Goal: Task Accomplishment & Management: Use online tool/utility

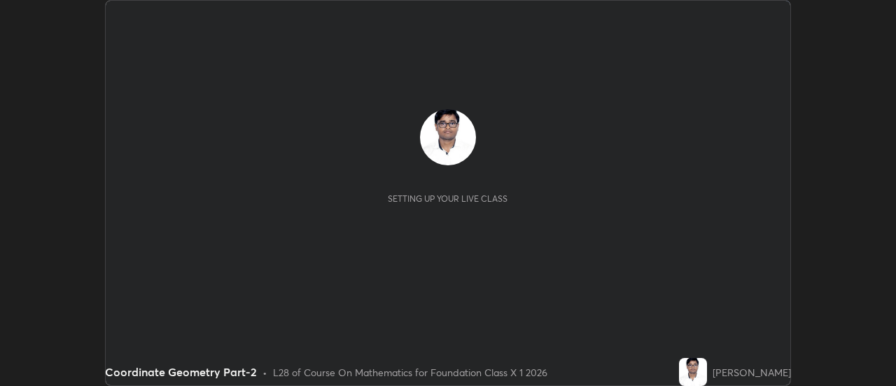
scroll to position [386, 896]
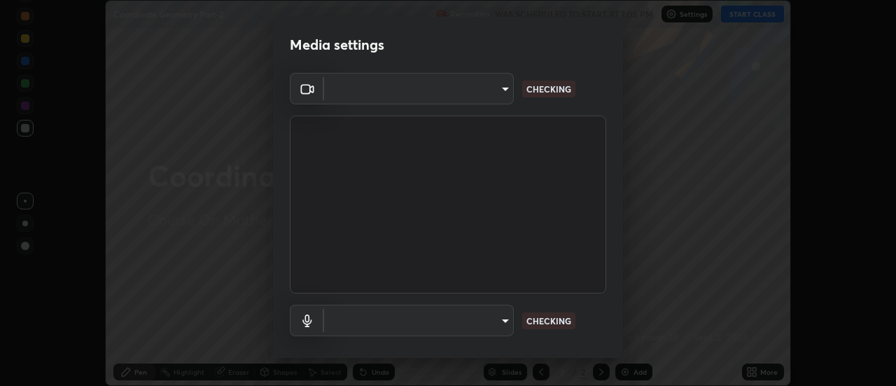
type input "4c72da43d9f8fe59a3f1c51c15ce5ef4700dc23536a29d5760a7834eb8cafeb2"
type input "default"
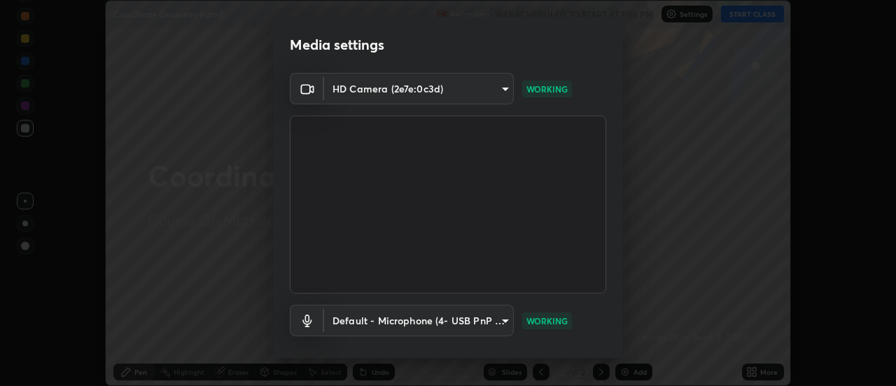
scroll to position [74, 0]
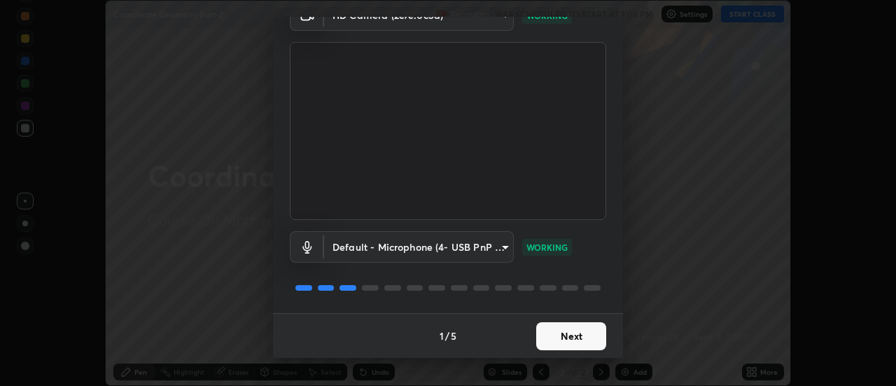
click at [571, 335] on button "Next" at bounding box center [571, 336] width 70 height 28
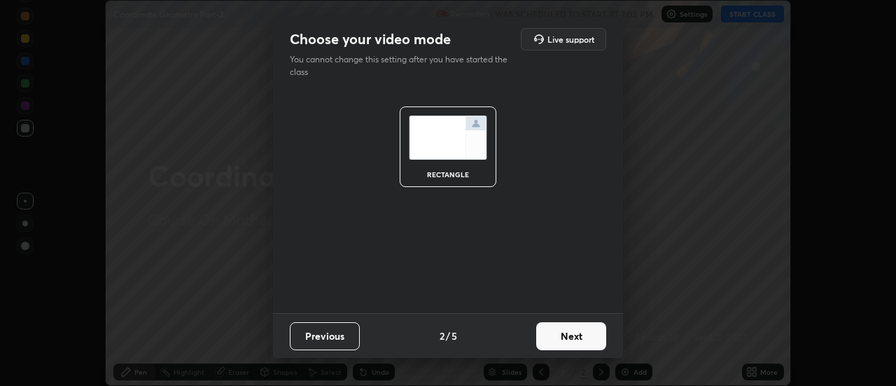
click at [578, 337] on button "Next" at bounding box center [571, 336] width 70 height 28
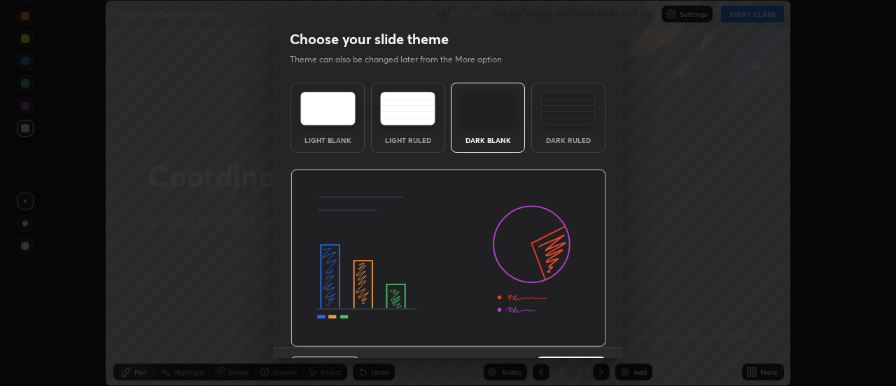
scroll to position [34, 0]
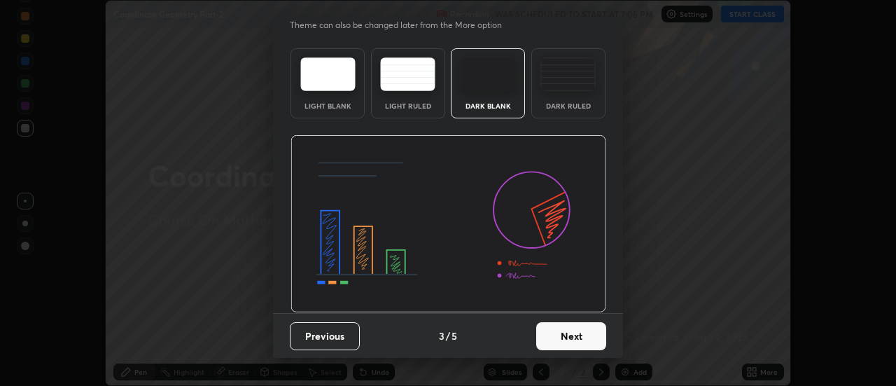
click at [576, 333] on button "Next" at bounding box center [571, 336] width 70 height 28
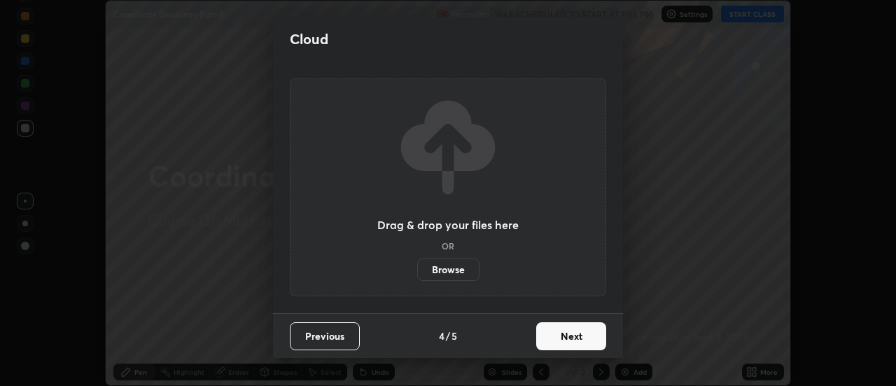
scroll to position [0, 0]
click at [575, 336] on button "Next" at bounding box center [571, 336] width 70 height 28
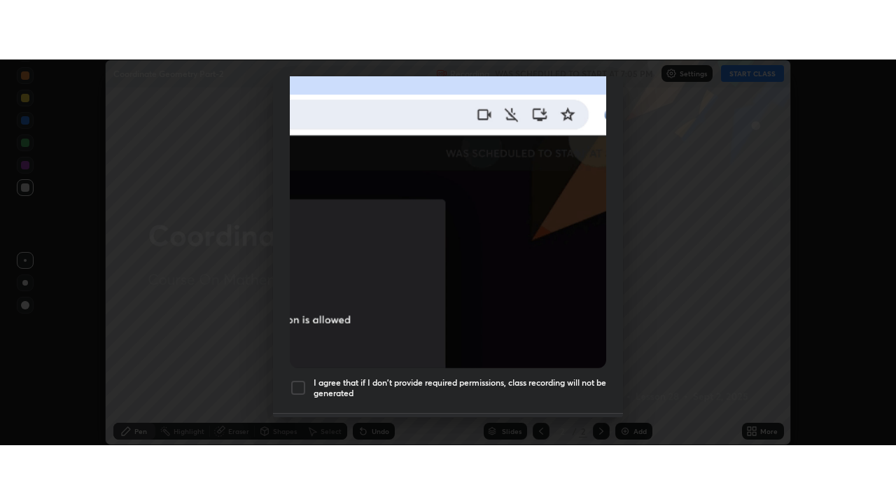
scroll to position [359, 0]
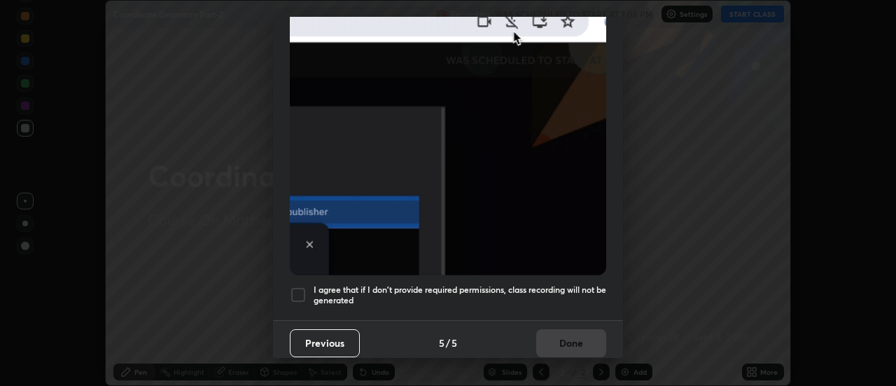
click at [571, 286] on h5 "I agree that if I don't provide required permissions, class recording will not …" at bounding box center [460, 295] width 293 height 22
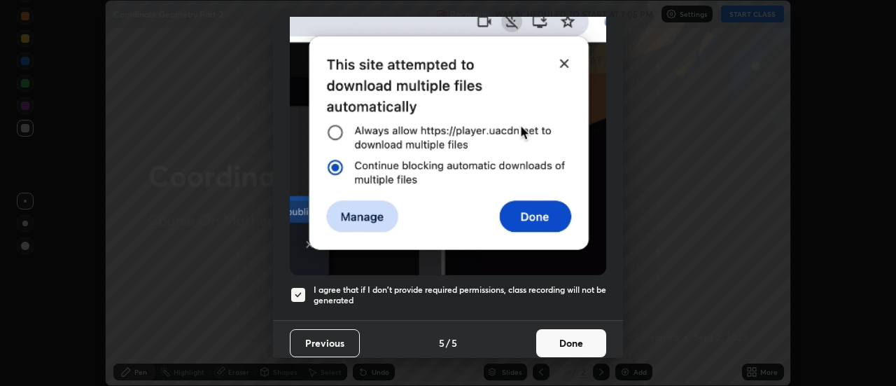
click at [576, 340] on button "Done" at bounding box center [571, 343] width 70 height 28
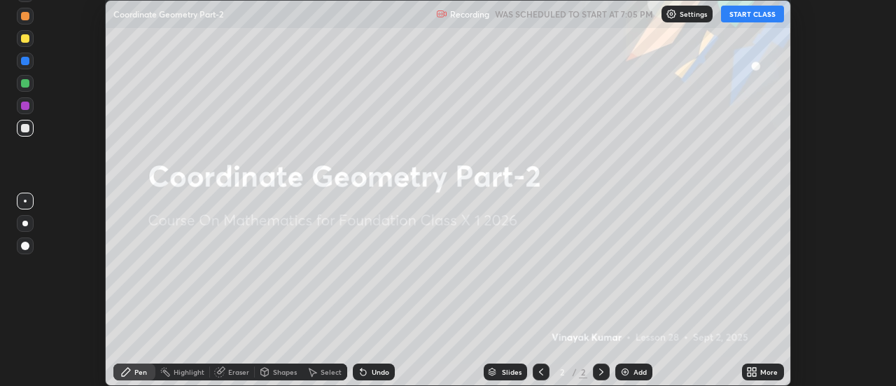
click at [762, 15] on button "START CLASS" at bounding box center [752, 14] width 63 height 17
click at [758, 370] on div "More" at bounding box center [763, 371] width 42 height 17
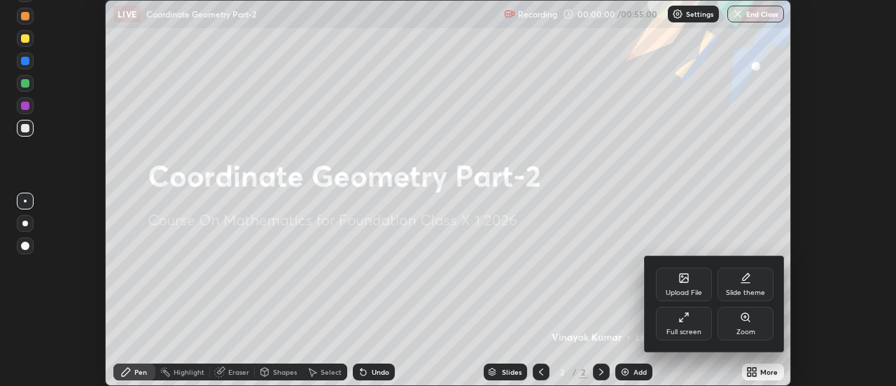
click at [681, 323] on div "Full screen" at bounding box center [684, 324] width 56 height 34
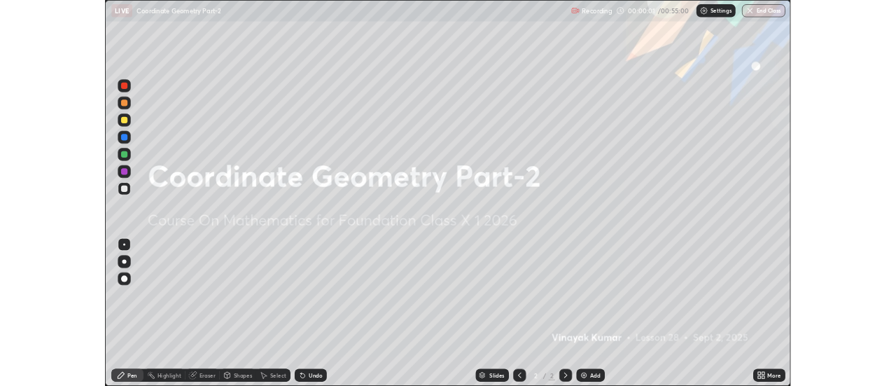
scroll to position [504, 896]
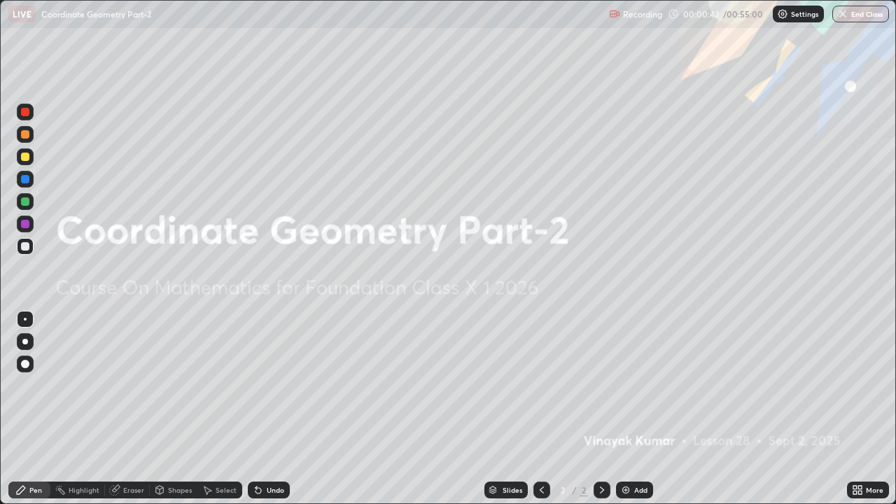
click at [634, 385] on div "Add" at bounding box center [640, 490] width 13 height 7
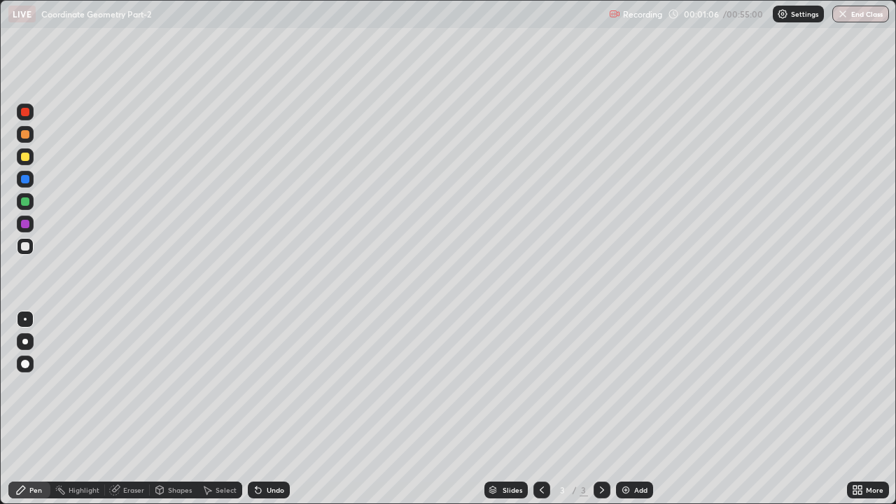
click at [275, 385] on div "Undo" at bounding box center [269, 490] width 42 height 17
click at [635, 385] on div "Add" at bounding box center [640, 490] width 13 height 7
click at [279, 385] on div "Undo" at bounding box center [269, 490] width 42 height 17
click at [270, 385] on div "Undo" at bounding box center [269, 490] width 42 height 17
click at [536, 385] on div at bounding box center [542, 490] width 17 height 17
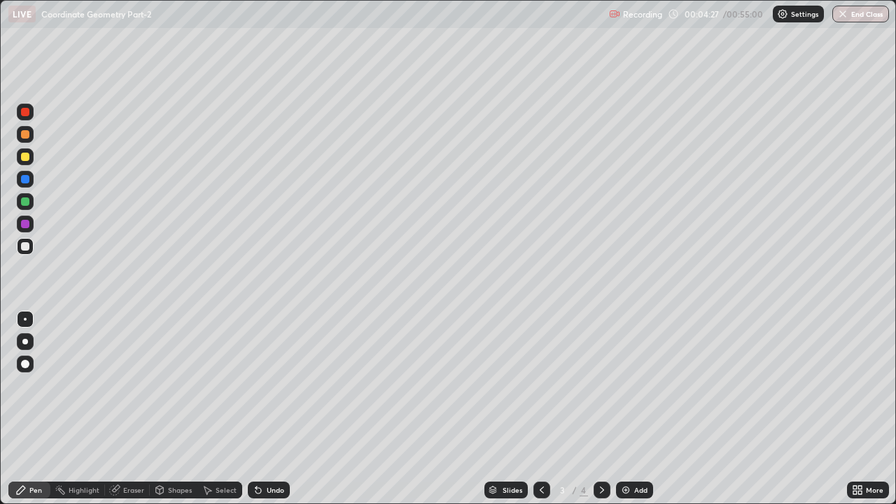
click at [180, 385] on div "Shapes" at bounding box center [180, 490] width 24 height 7
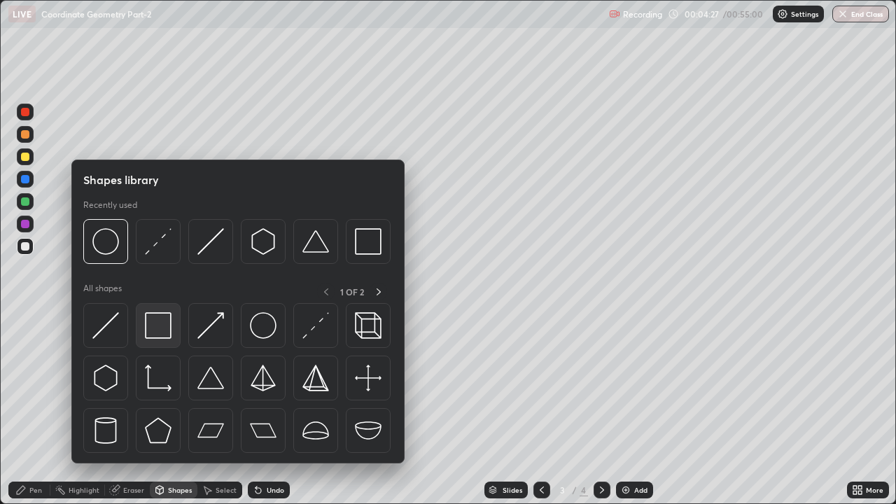
click at [159, 333] on img at bounding box center [158, 325] width 27 height 27
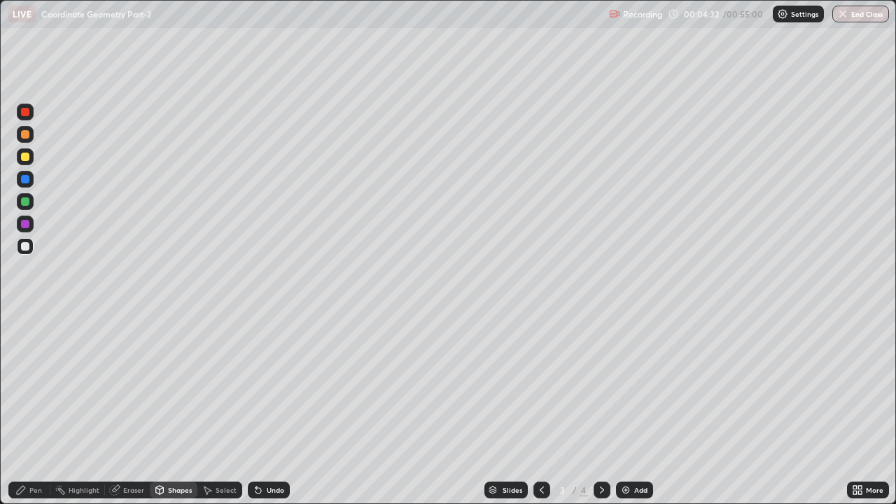
click at [181, 385] on div "Shapes" at bounding box center [180, 490] width 24 height 7
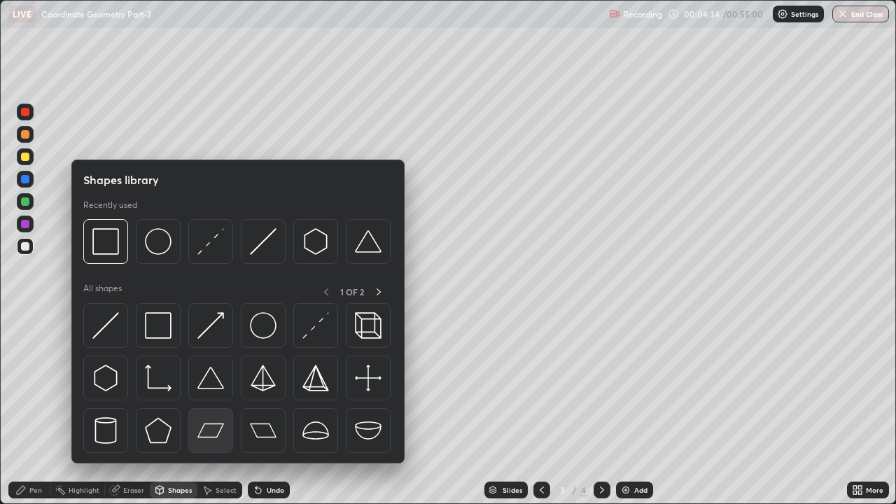
click at [218, 385] on img at bounding box center [210, 430] width 27 height 27
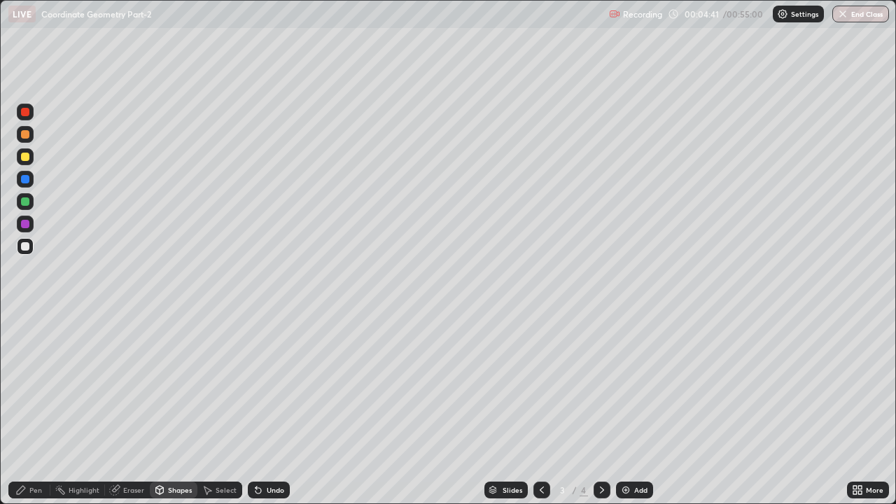
click at [176, 385] on div "Shapes" at bounding box center [180, 490] width 24 height 7
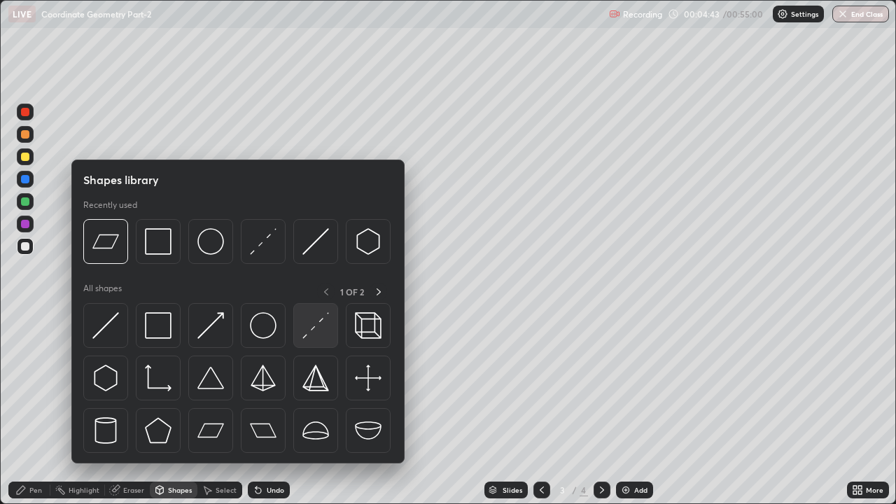
click at [310, 332] on img at bounding box center [315, 325] width 27 height 27
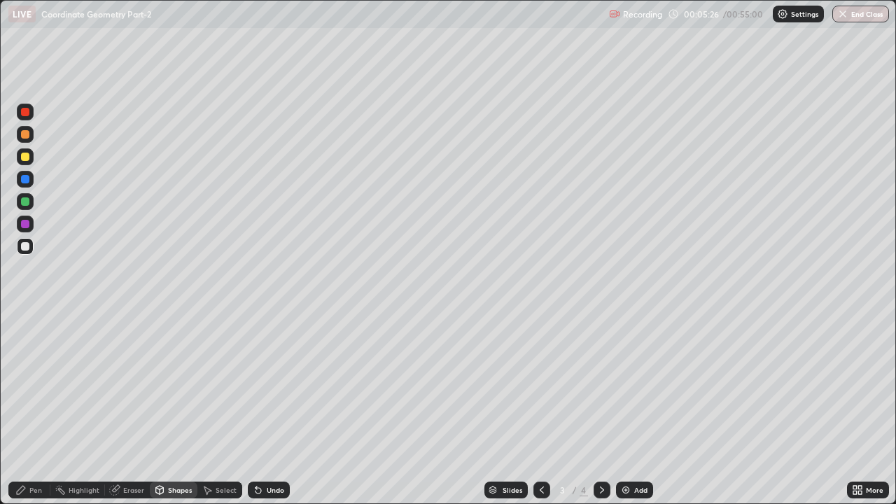
click at [601, 385] on icon at bounding box center [602, 490] width 11 height 11
click at [122, 385] on div "Eraser" at bounding box center [127, 490] width 45 height 17
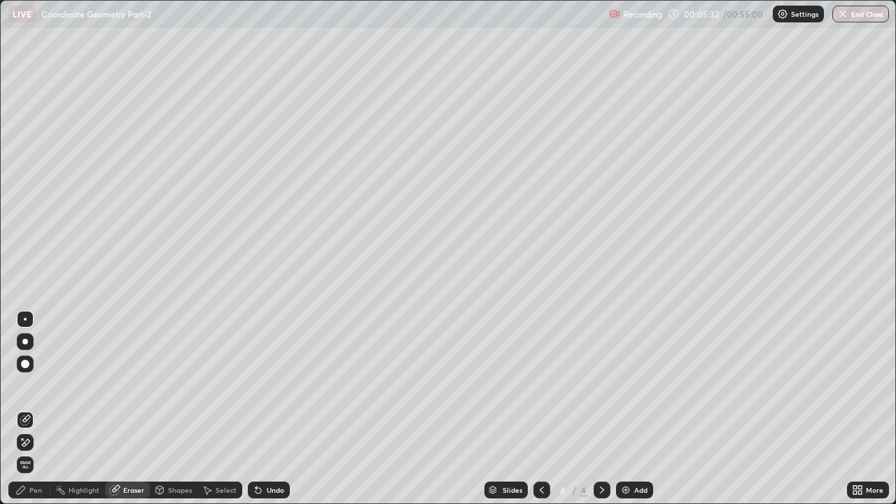
click at [25, 385] on icon at bounding box center [25, 443] width 11 height 12
click at [31, 385] on div "Pen" at bounding box center [29, 490] width 42 height 17
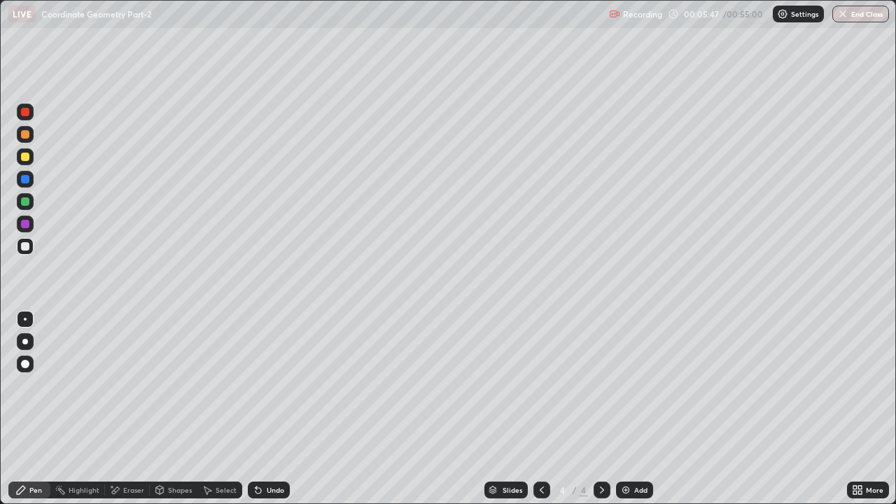
click at [261, 385] on div "Undo" at bounding box center [269, 490] width 42 height 17
click at [269, 385] on div "Undo" at bounding box center [269, 490] width 42 height 17
click at [632, 385] on div "Add" at bounding box center [634, 490] width 37 height 17
click at [167, 385] on div "Shapes" at bounding box center [174, 490] width 48 height 17
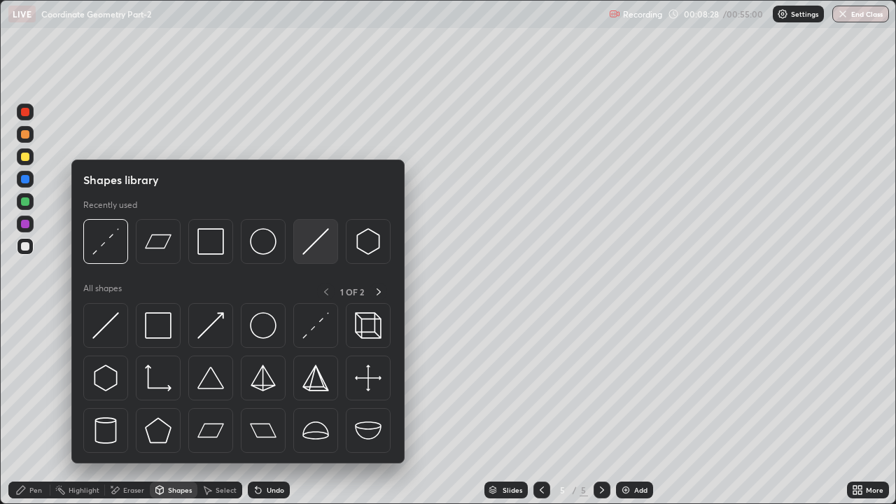
click at [316, 239] on img at bounding box center [315, 241] width 27 height 27
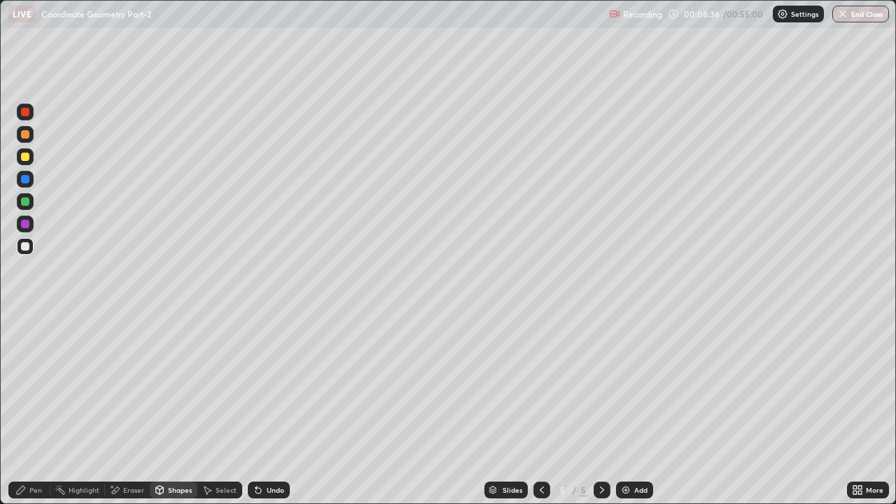
click at [35, 385] on div "Pen" at bounding box center [35, 490] width 13 height 7
click at [269, 385] on div "Undo" at bounding box center [276, 490] width 18 height 7
click at [637, 385] on div "Add" at bounding box center [640, 490] width 13 height 7
click at [262, 385] on div "Undo" at bounding box center [269, 490] width 42 height 17
click at [638, 385] on div "Add" at bounding box center [634, 490] width 37 height 17
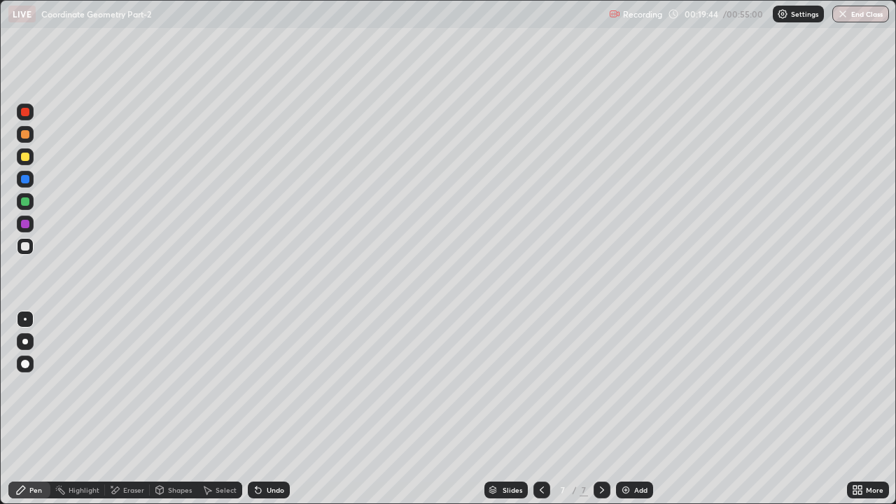
click at [165, 385] on div "Shapes" at bounding box center [174, 490] width 48 height 17
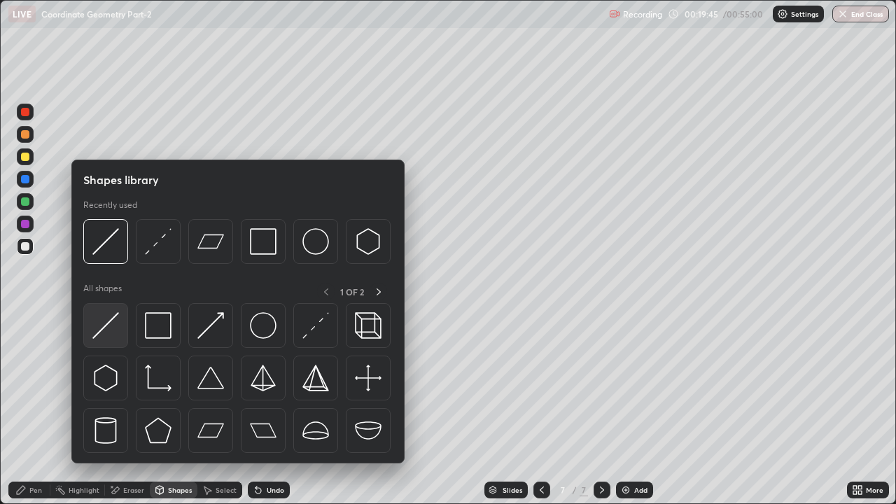
click at [112, 332] on img at bounding box center [105, 325] width 27 height 27
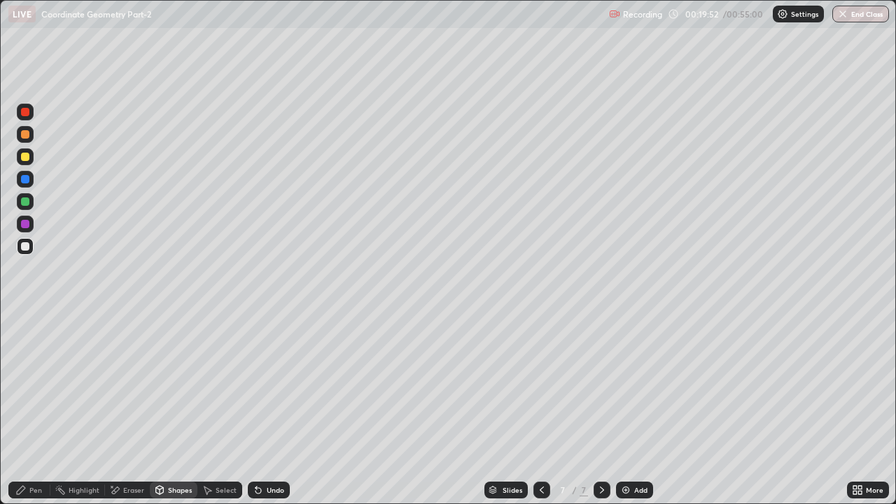
click at [33, 385] on div "Pen" at bounding box center [35, 490] width 13 height 7
click at [174, 385] on div "Shapes" at bounding box center [180, 490] width 24 height 7
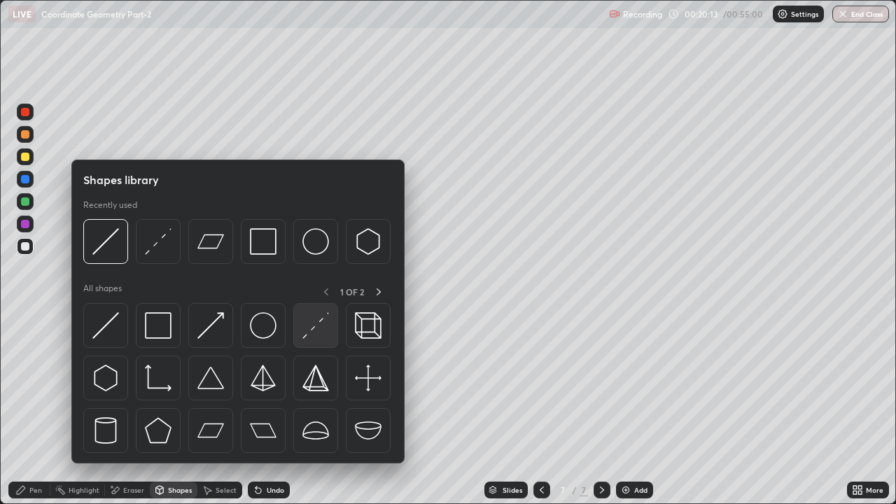
click at [312, 335] on img at bounding box center [315, 325] width 27 height 27
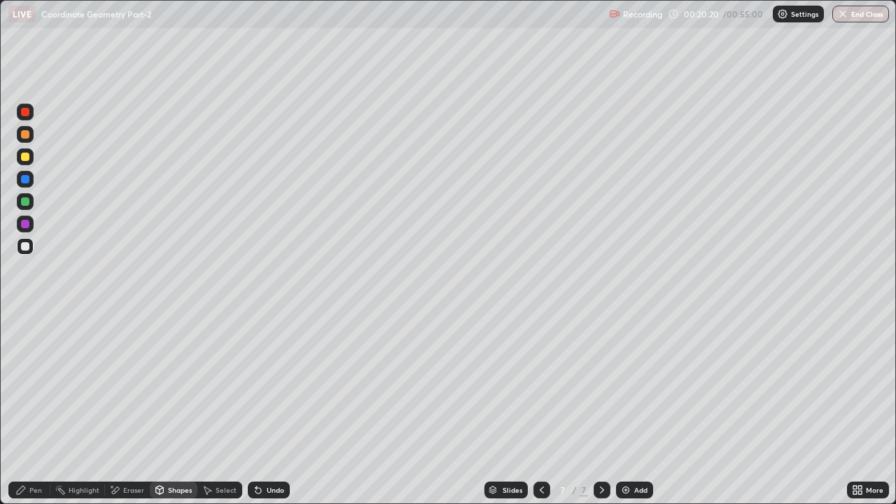
click at [29, 385] on div "Pen" at bounding box center [35, 490] width 13 height 7
click at [635, 385] on div "Add" at bounding box center [640, 490] width 13 height 7
click at [541, 385] on icon at bounding box center [541, 490] width 11 height 11
click at [540, 385] on icon at bounding box center [542, 490] width 4 height 7
click at [176, 385] on div "Shapes" at bounding box center [180, 490] width 24 height 7
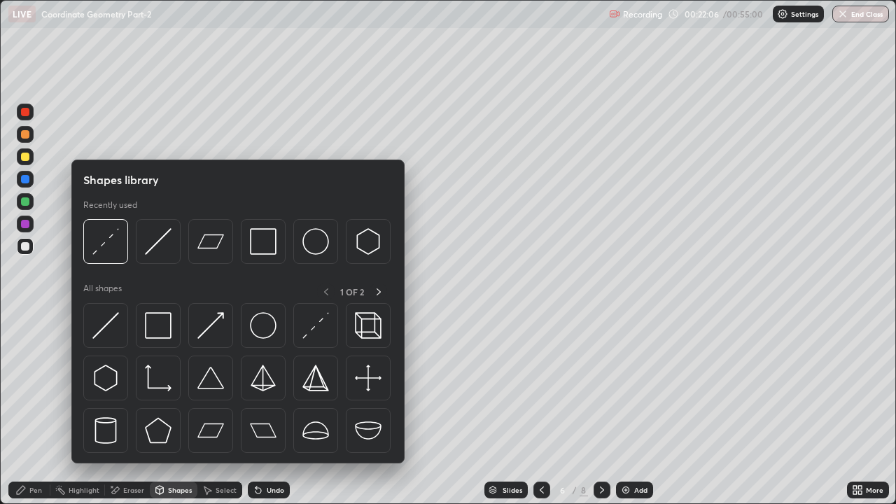
click at [24, 113] on div at bounding box center [25, 112] width 8 height 8
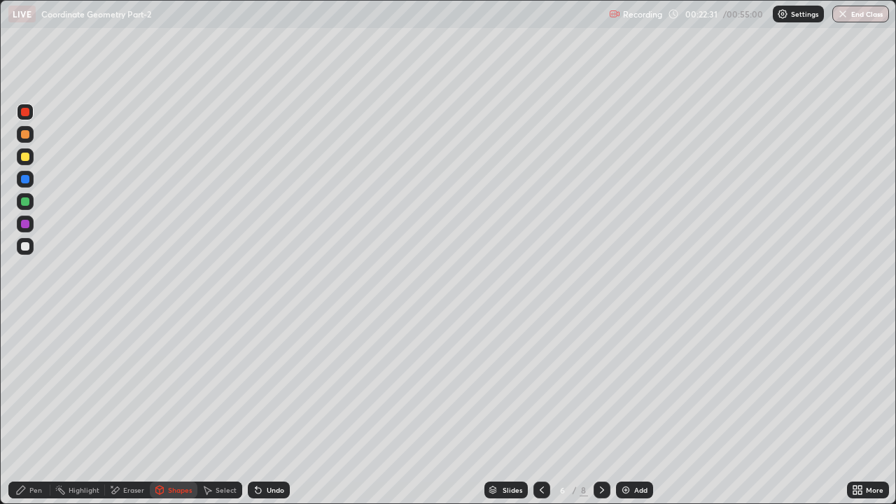
click at [273, 385] on div "Undo" at bounding box center [276, 490] width 18 height 7
click at [43, 385] on div "Pen" at bounding box center [29, 490] width 42 height 17
click at [601, 385] on icon at bounding box center [602, 490] width 11 height 11
click at [599, 385] on icon at bounding box center [602, 490] width 11 height 11
click at [640, 385] on div "Add" at bounding box center [640, 490] width 13 height 7
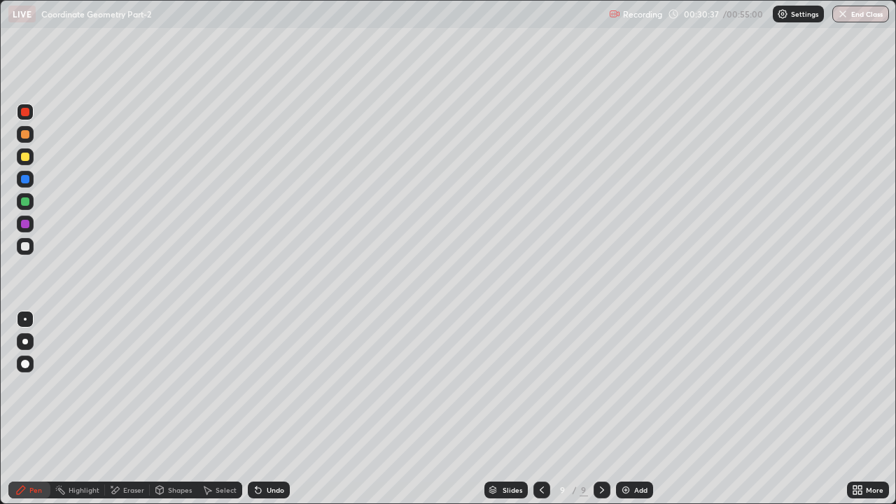
click at [181, 385] on div "Shapes" at bounding box center [180, 490] width 24 height 7
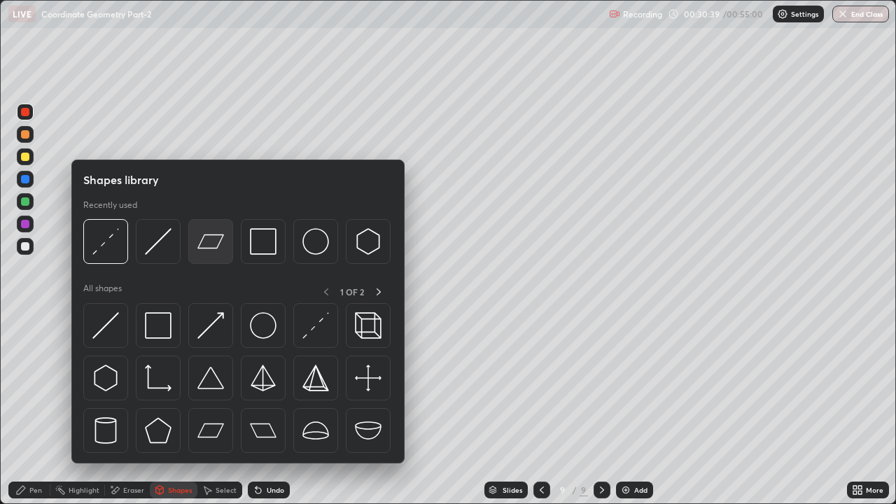
click at [226, 247] on div at bounding box center [210, 241] width 45 height 45
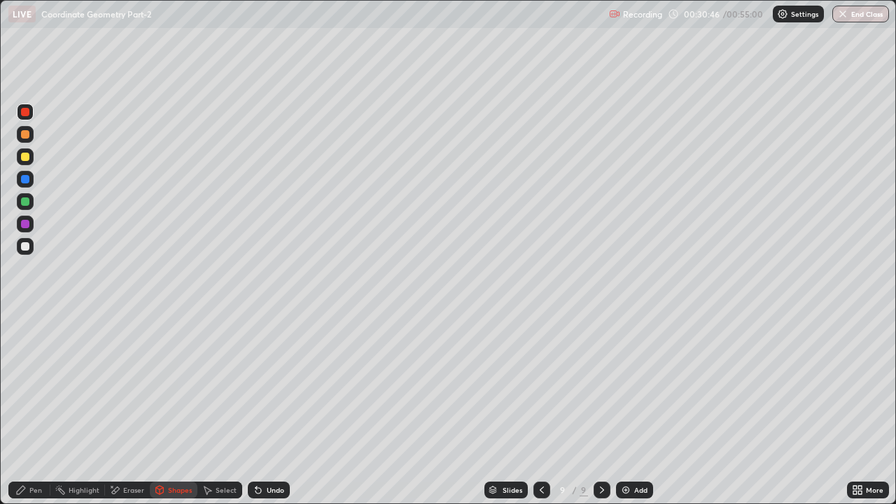
click at [174, 385] on div "Shapes" at bounding box center [180, 490] width 24 height 7
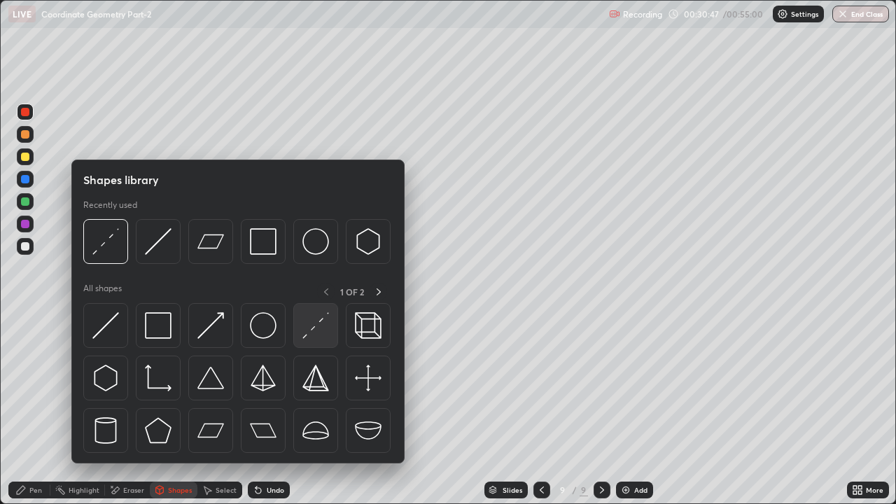
click at [305, 330] on img at bounding box center [315, 325] width 27 height 27
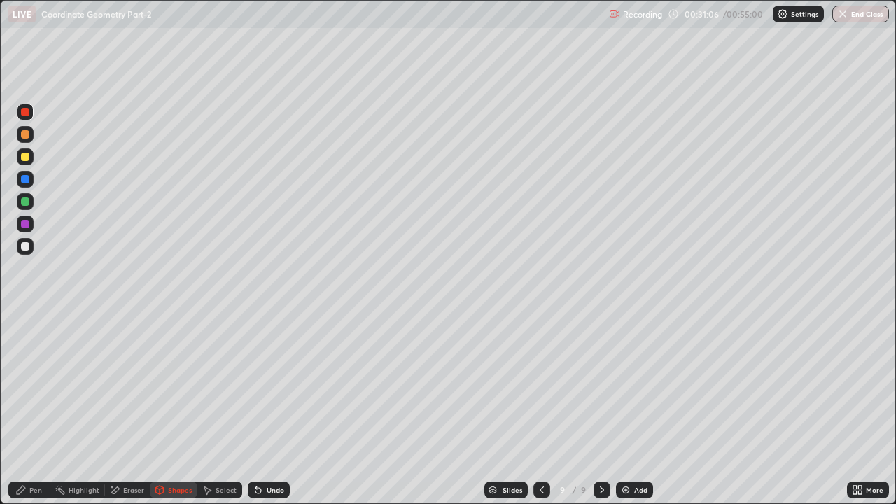
click at [541, 385] on icon at bounding box center [541, 490] width 11 height 11
click at [606, 385] on div at bounding box center [602, 490] width 17 height 17
click at [275, 385] on div "Undo" at bounding box center [276, 490] width 18 height 7
click at [41, 385] on div "Pen" at bounding box center [35, 490] width 13 height 7
click at [31, 205] on div at bounding box center [25, 201] width 17 height 17
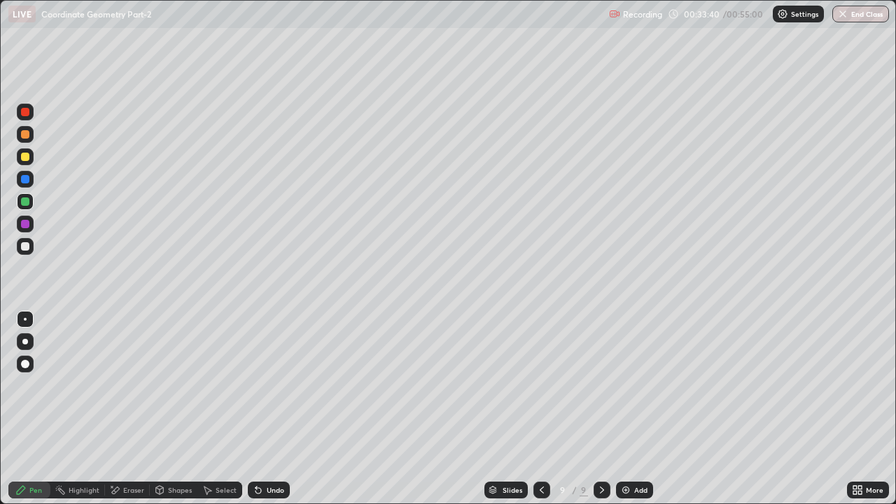
click at [627, 385] on img at bounding box center [625, 490] width 11 height 11
click at [538, 385] on icon at bounding box center [541, 490] width 11 height 11
click at [607, 385] on div at bounding box center [602, 490] width 17 height 17
click at [625, 385] on img at bounding box center [625, 490] width 11 height 11
click at [132, 385] on div "Eraser" at bounding box center [133, 490] width 21 height 7
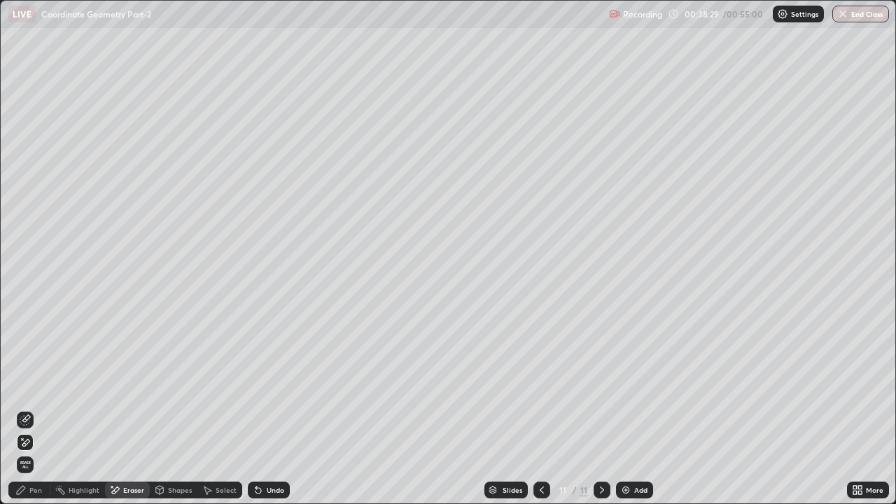
click at [172, 385] on div "Shapes" at bounding box center [180, 490] width 24 height 7
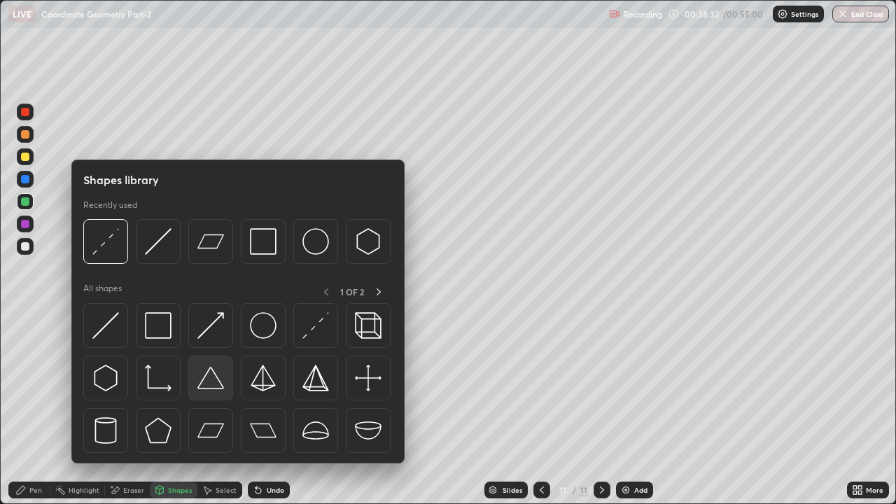
click at [209, 385] on img at bounding box center [210, 378] width 27 height 27
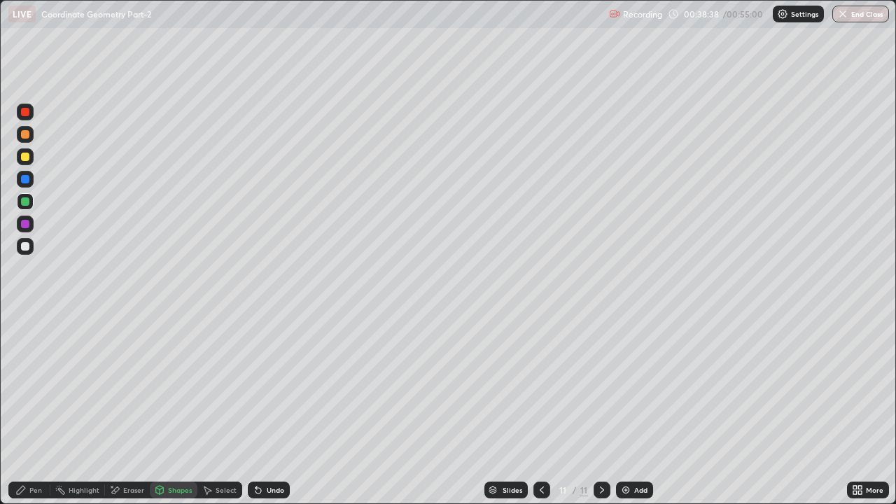
click at [32, 385] on div "Pen" at bounding box center [35, 490] width 13 height 7
click at [624, 385] on img at bounding box center [625, 490] width 11 height 11
click at [27, 112] on div at bounding box center [25, 112] width 8 height 8
click at [865, 17] on button "End Class" at bounding box center [861, 14] width 57 height 17
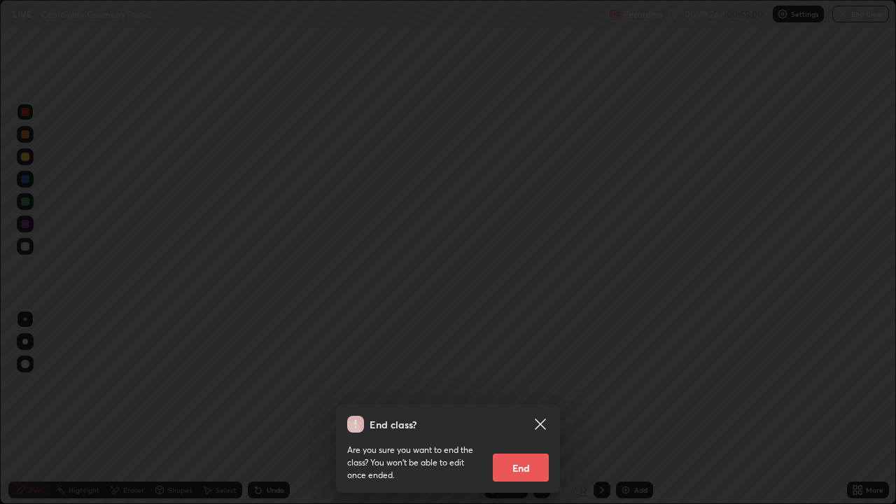
click at [525, 385] on button "End" at bounding box center [521, 468] width 56 height 28
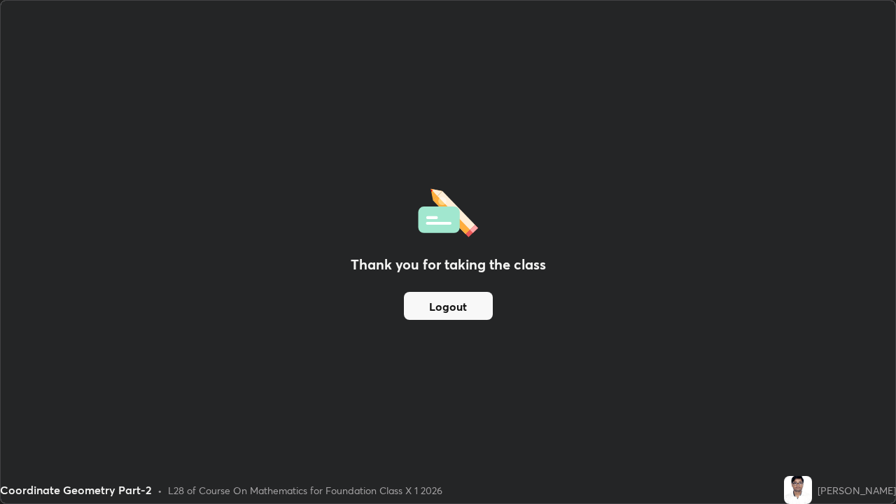
click at [466, 303] on button "Logout" at bounding box center [448, 306] width 89 height 28
click at [467, 305] on button "Logout" at bounding box center [448, 306] width 89 height 28
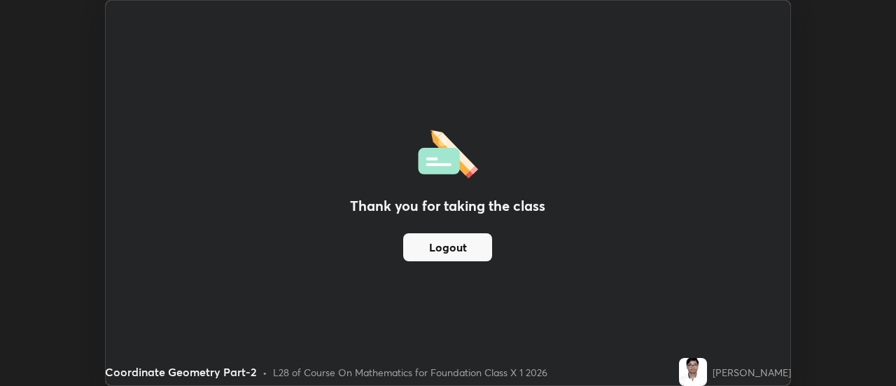
scroll to position [69637, 69126]
